Goal: Use online tool/utility: Utilize a website feature to perform a specific function

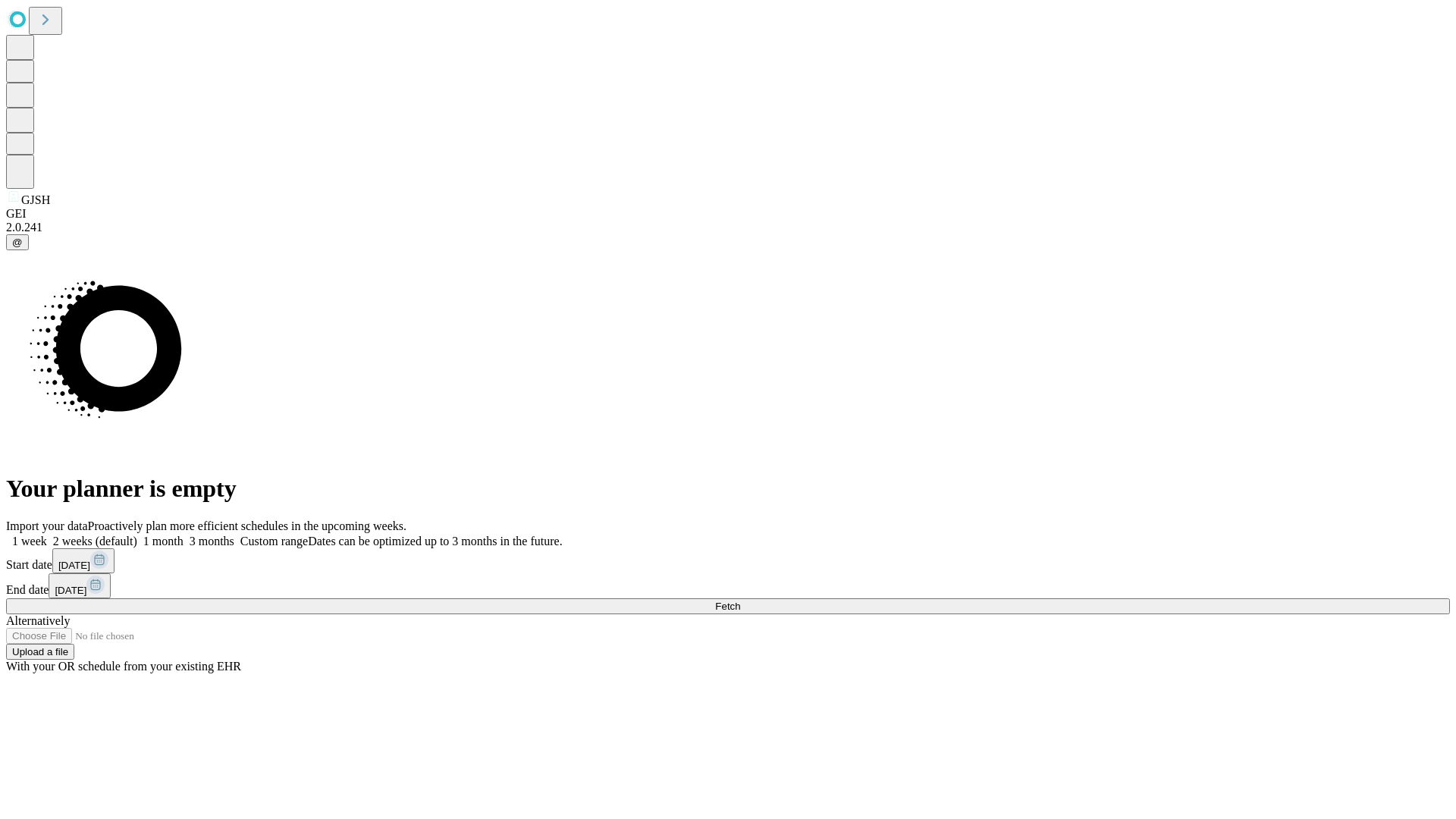
click at [740, 601] on span "Fetch" at bounding box center [727, 606] width 25 height 11
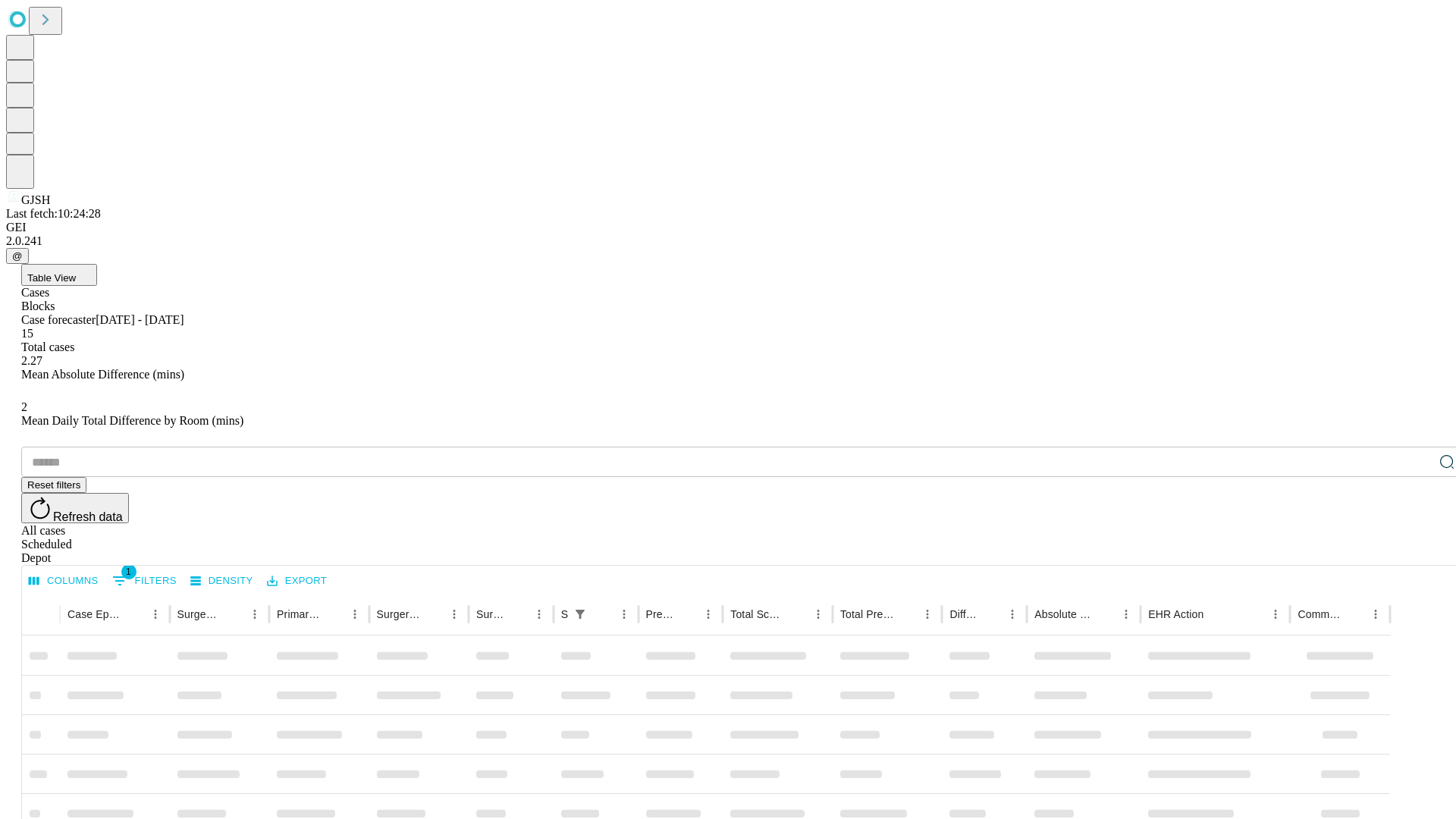
click at [76, 272] on span "Table View" at bounding box center [52, 278] width 48 height 11
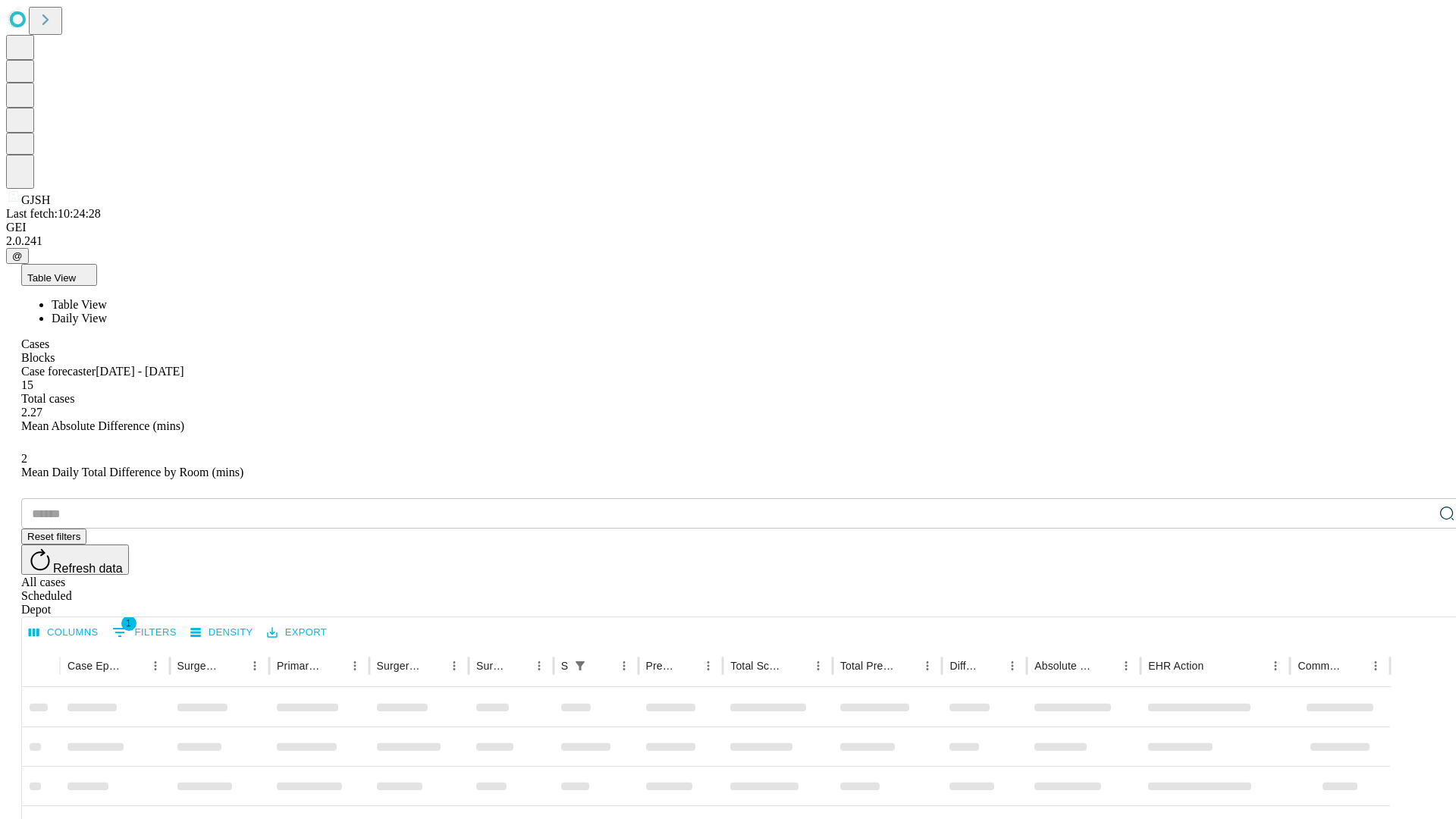
click at [107, 312] on span "Daily View" at bounding box center [79, 318] width 56 height 13
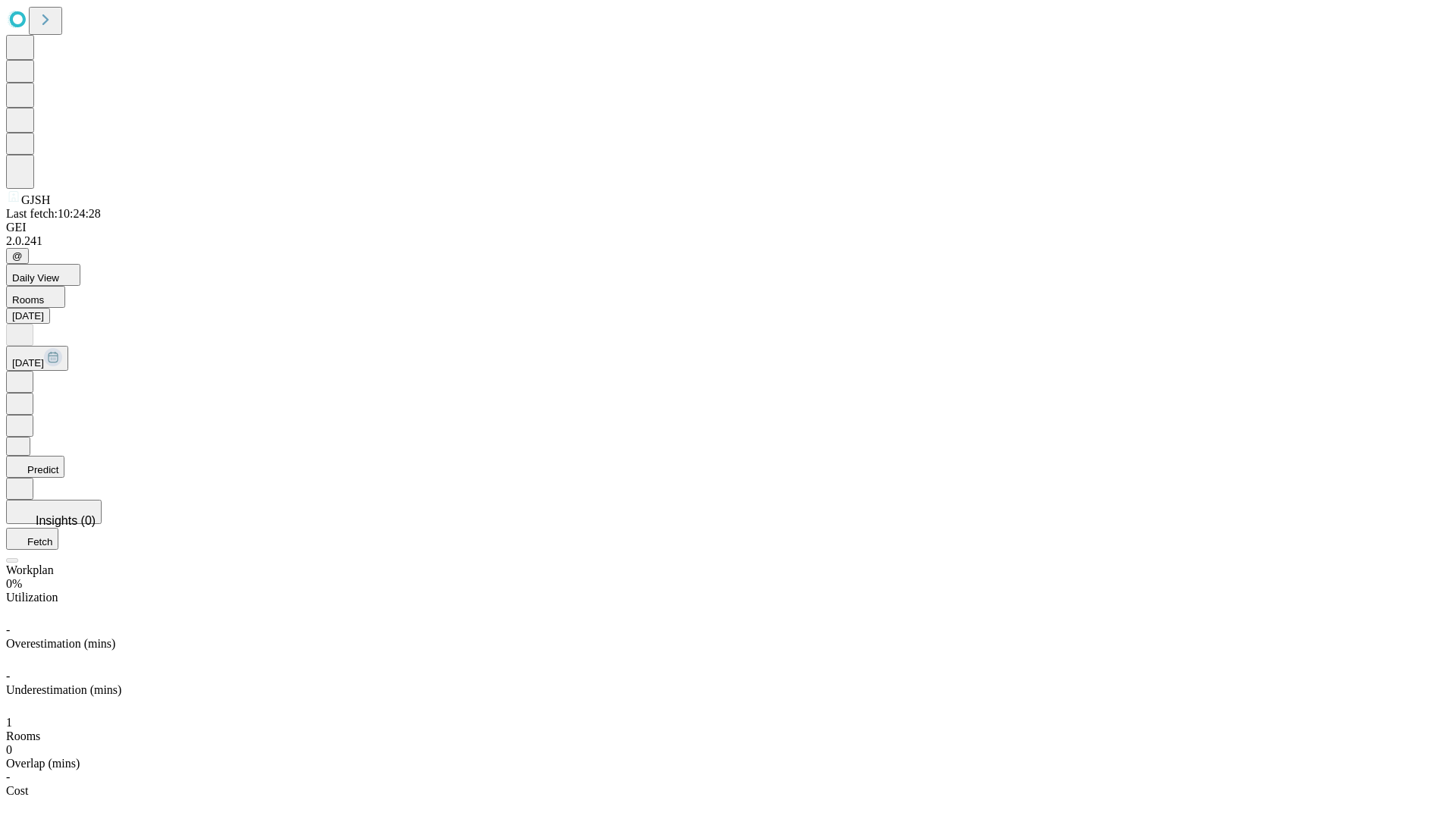
click at [64, 455] on button "Predict" at bounding box center [35, 466] width 58 height 22
